Goal: Transaction & Acquisition: Purchase product/service

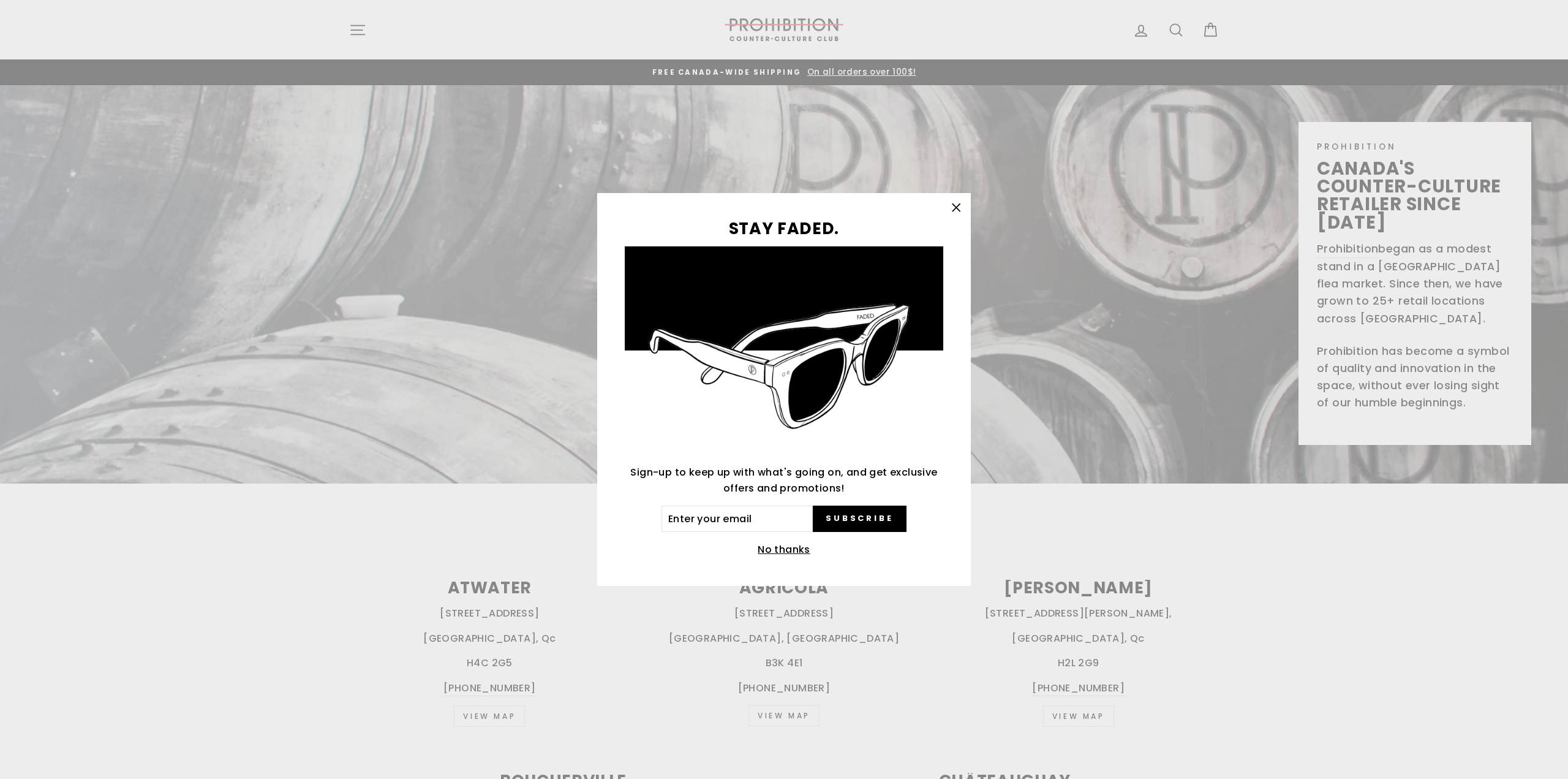
click at [965, 204] on button ""Close (esc)"" at bounding box center [956, 207] width 29 height 29
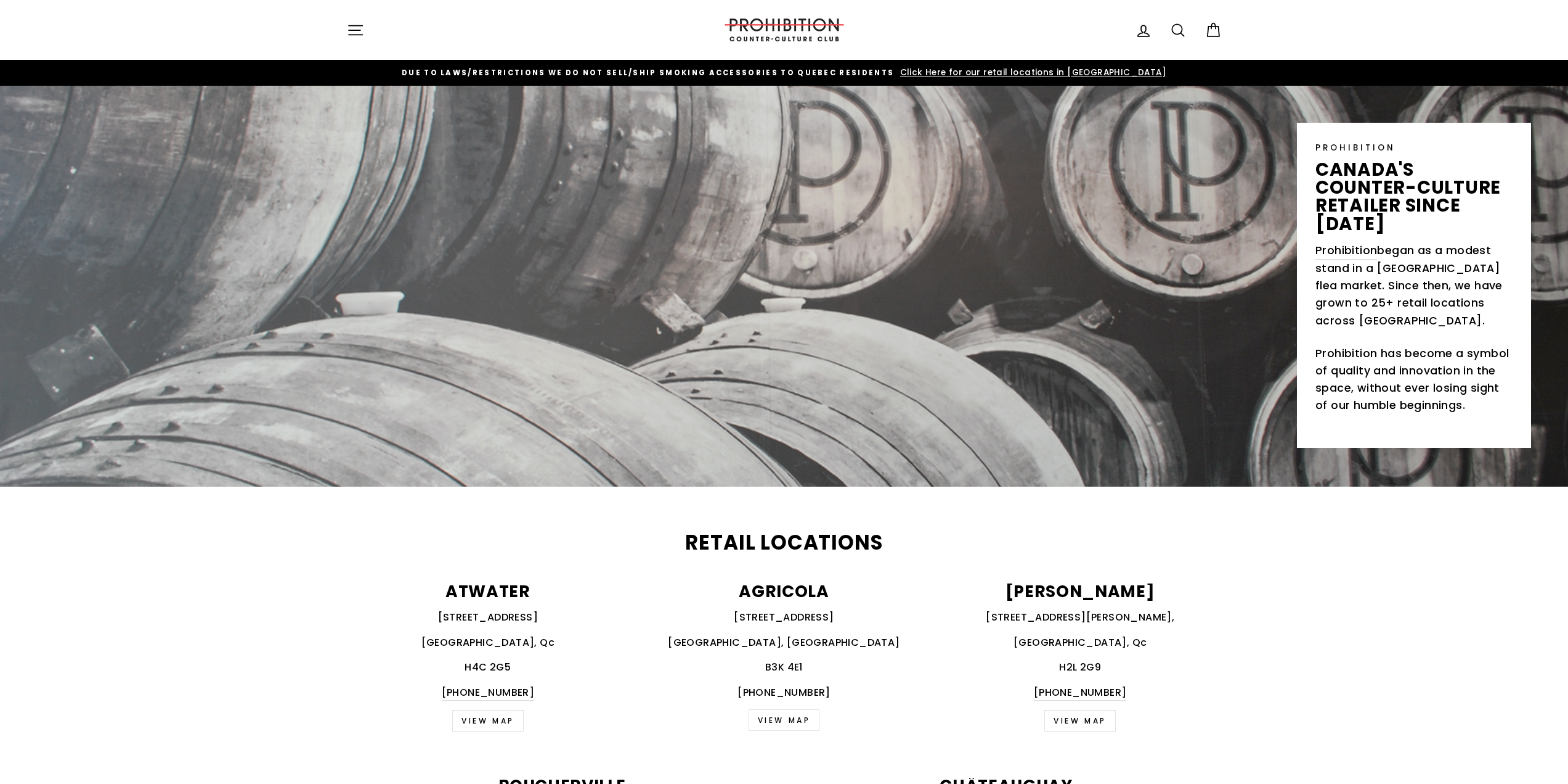
click at [363, 31] on icon "button" at bounding box center [355, 30] width 17 height 17
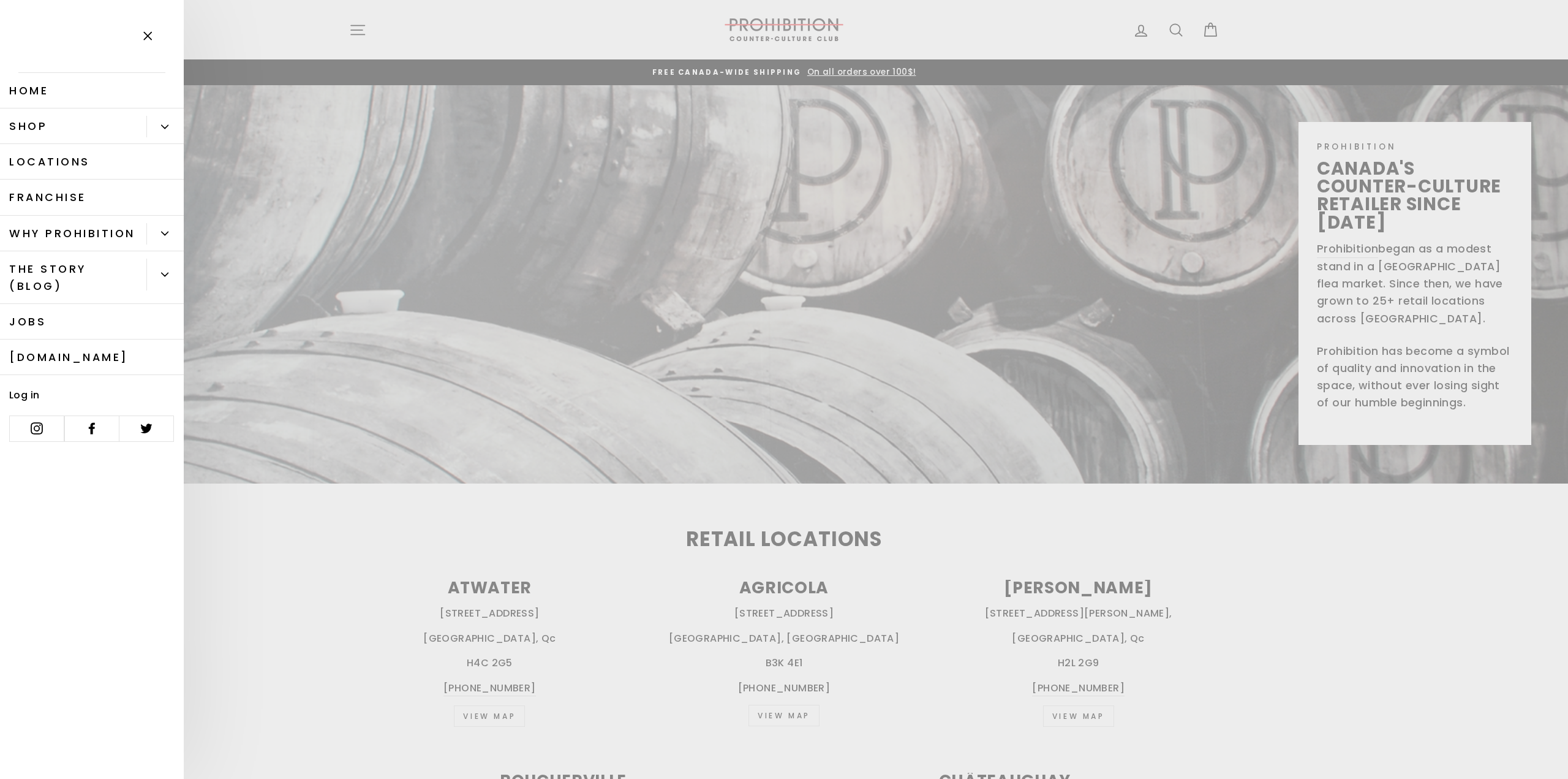
click at [50, 128] on link "Shop" at bounding box center [73, 126] width 147 height 35
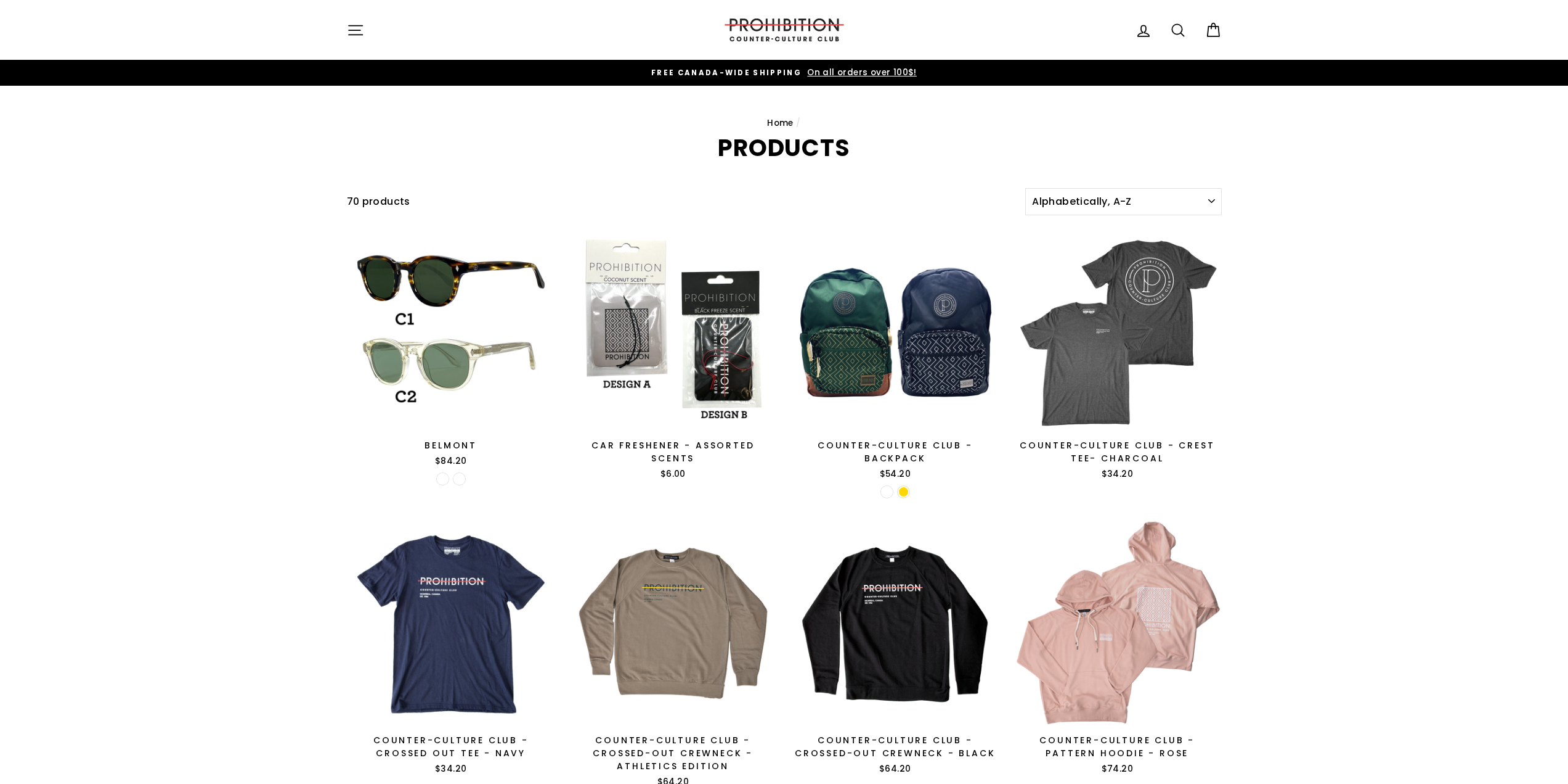
click at [353, 31] on icon "button" at bounding box center [355, 30] width 17 height 17
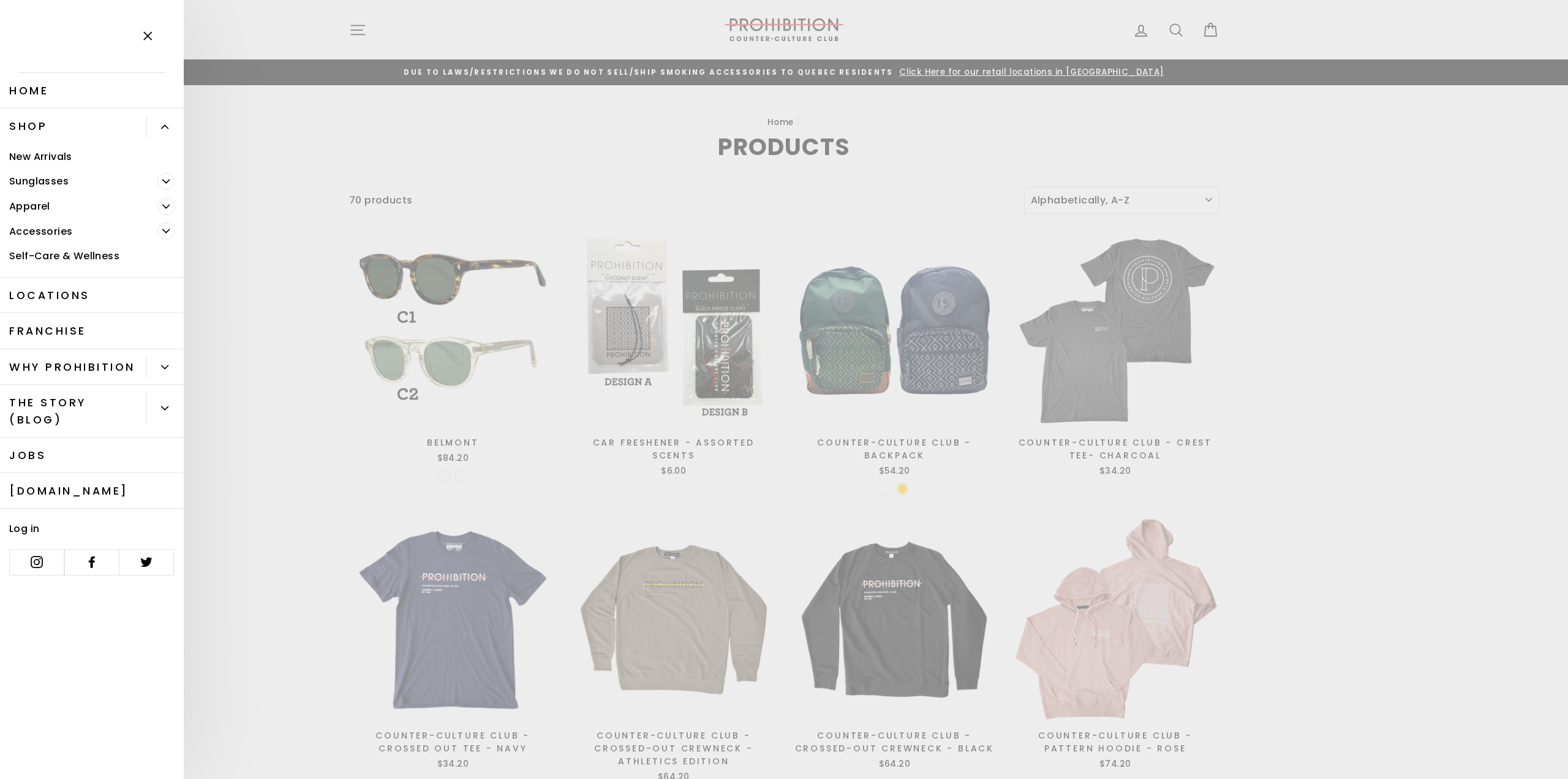
click at [161, 231] on span "Primary" at bounding box center [166, 230] width 17 height 17
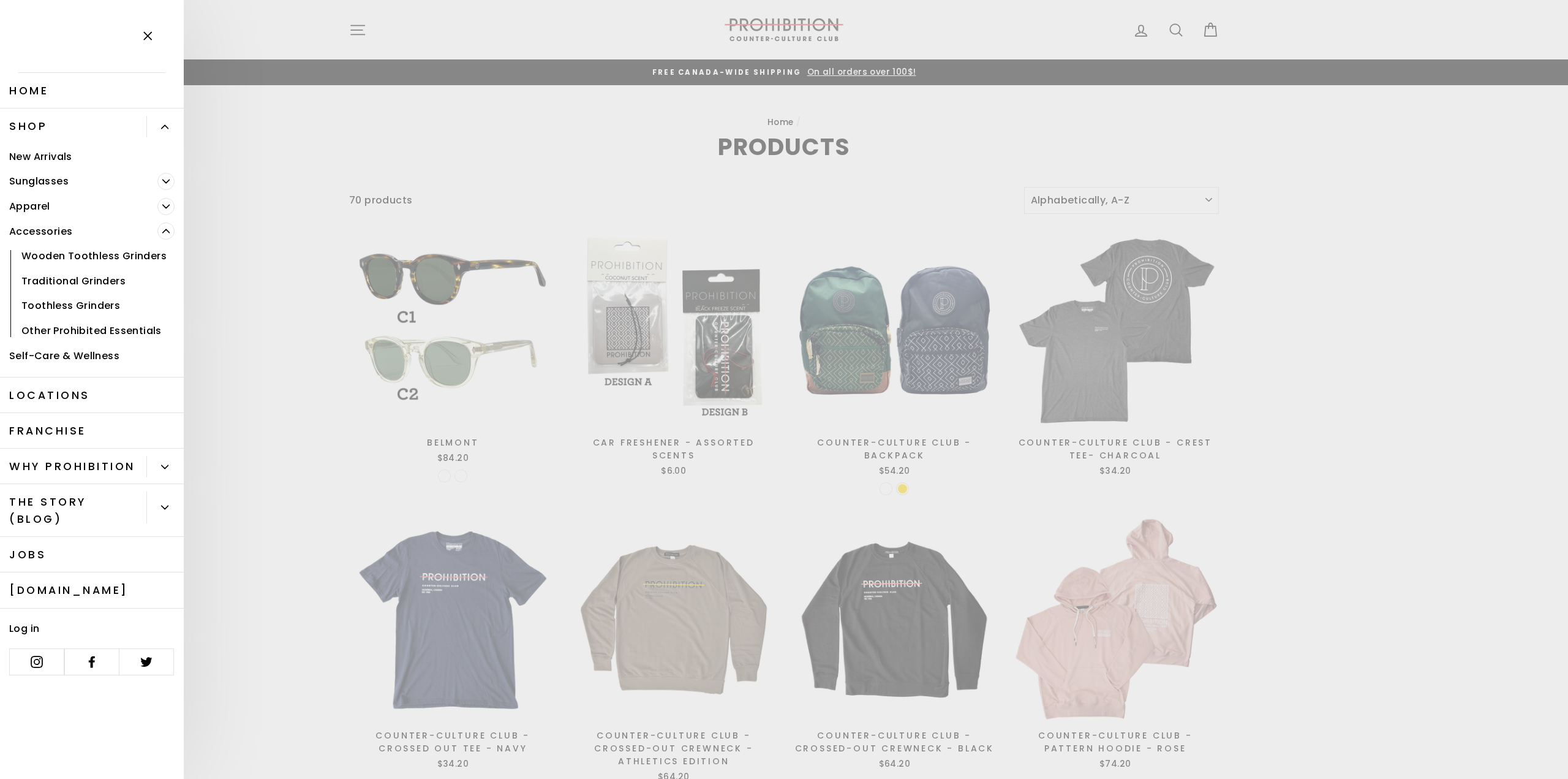
click at [91, 330] on link "Other Prohibited Essentials" at bounding box center [92, 330] width 184 height 25
